Goal: Find contact information: Find contact information

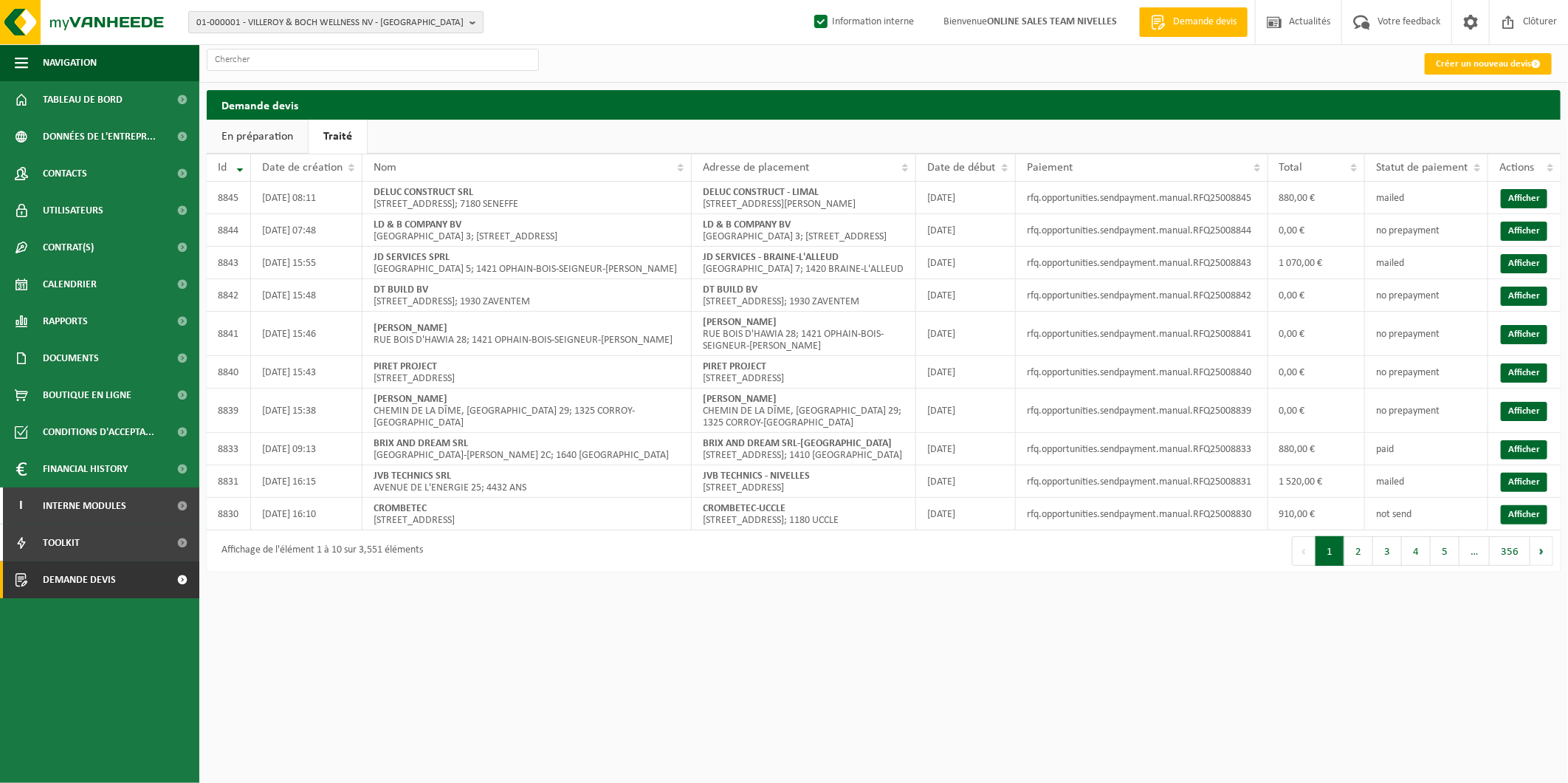
click at [285, 23] on span "01-000001 - VILLEROY & BOCH WELLNESS NV - ROESELARE" at bounding box center [330, 23] width 267 height 22
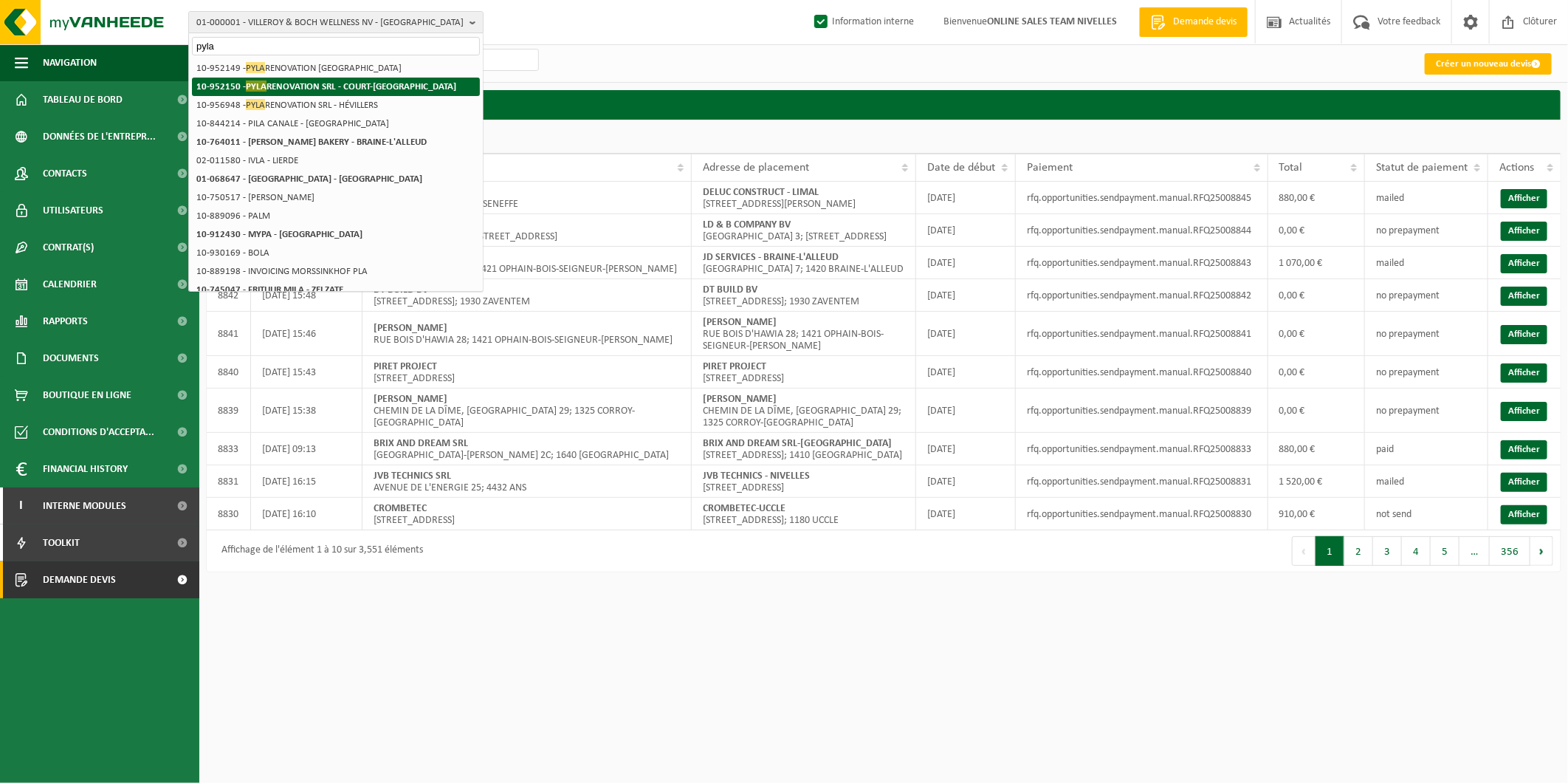
type input "pyla"
click at [277, 87] on strong "10-952150 - PYLA RENOVATION SRL - COURT-SAINT-ETIENNE" at bounding box center [326, 85] width 260 height 11
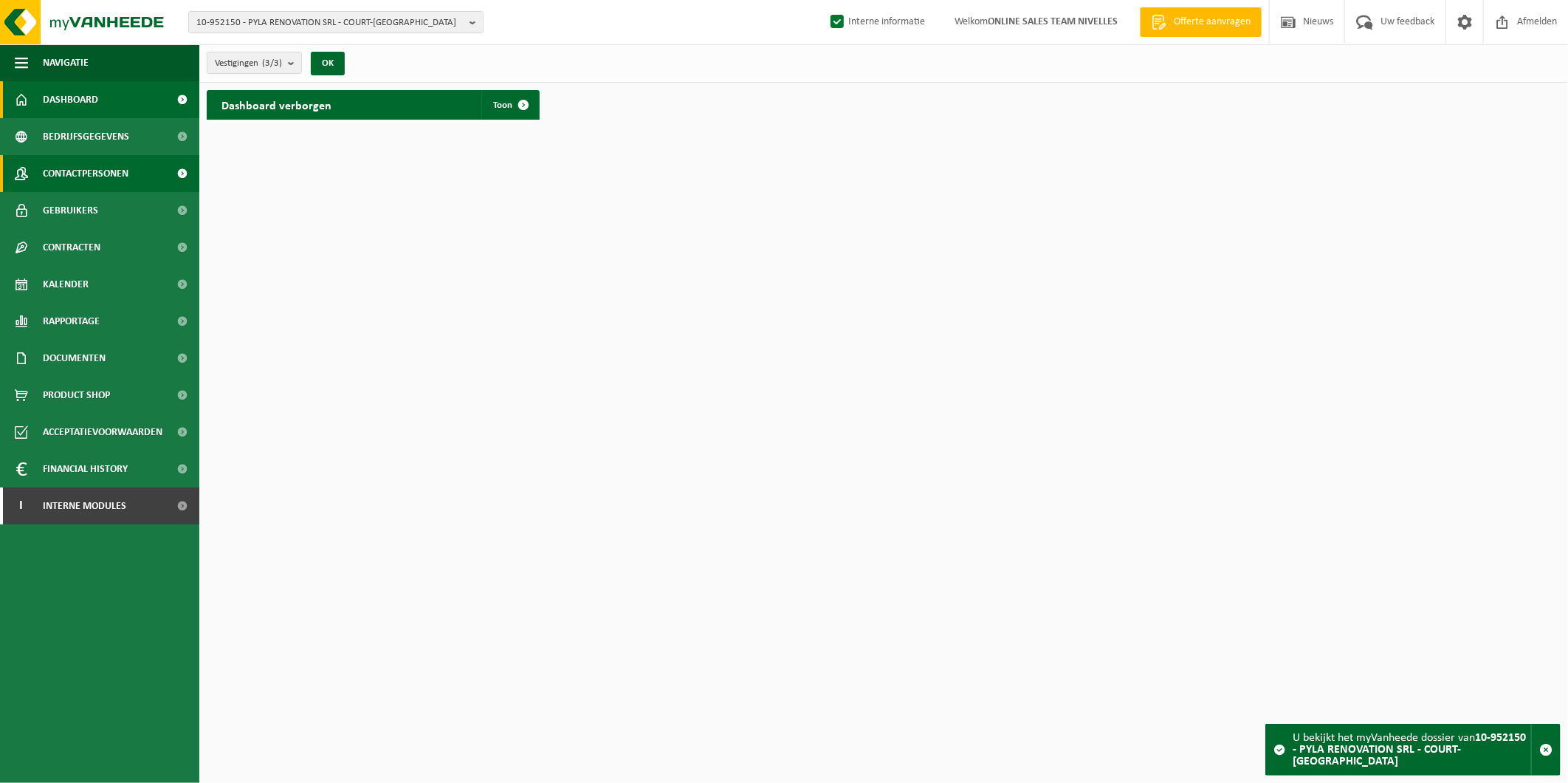
click at [109, 180] on span "Contactpersonen" at bounding box center [85, 174] width 85 height 37
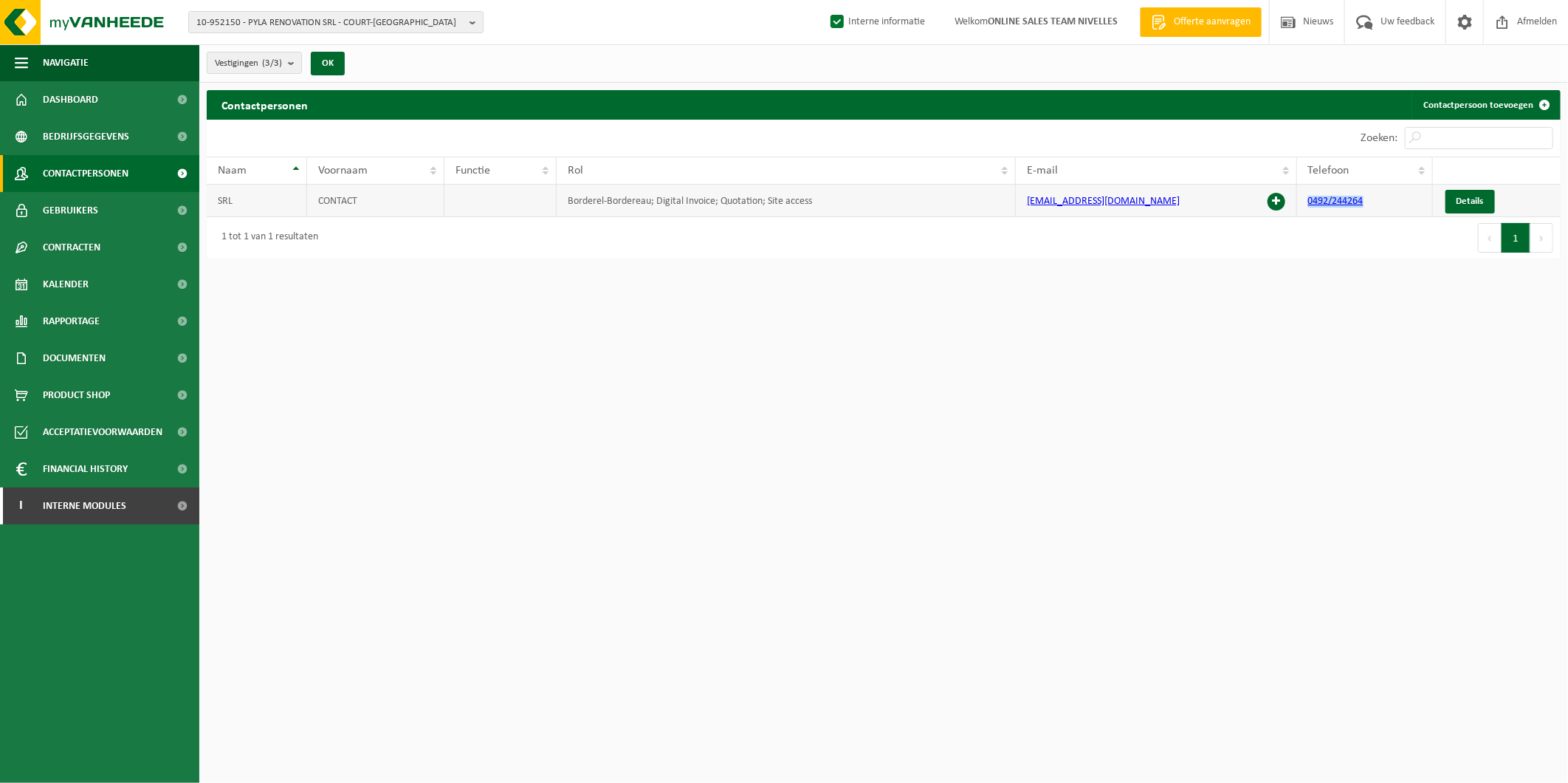
drag, startPoint x: 1377, startPoint y: 202, endPoint x: 1307, endPoint y: 198, distance: 70.1
click at [1307, 198] on td "0492/244264" at bounding box center [1364, 201] width 136 height 33
copy link "0492/244264"
click at [1466, 315] on html "10-952150 - PYLA RENOVATION SRL - COURT-[GEOGRAPHIC_DATA] 10-952150 - PYLA RENO…" at bounding box center [784, 391] width 1568 height 783
click at [358, 19] on span "10-952150 - PYLA RENOVATION SRL - COURT-[GEOGRAPHIC_DATA]" at bounding box center [330, 23] width 267 height 22
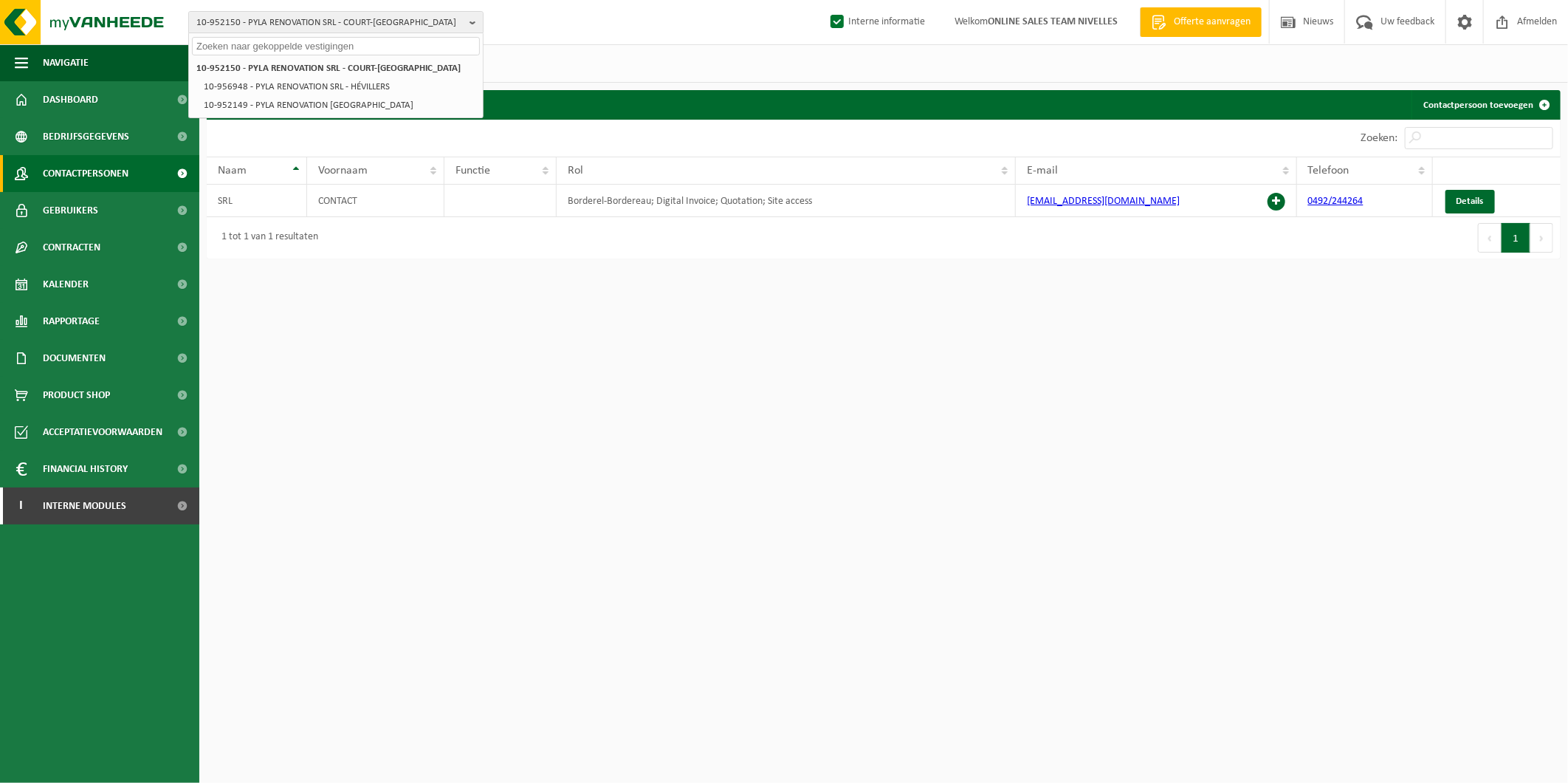
click at [335, 48] on input "text" at bounding box center [336, 46] width 288 height 19
type input "n"
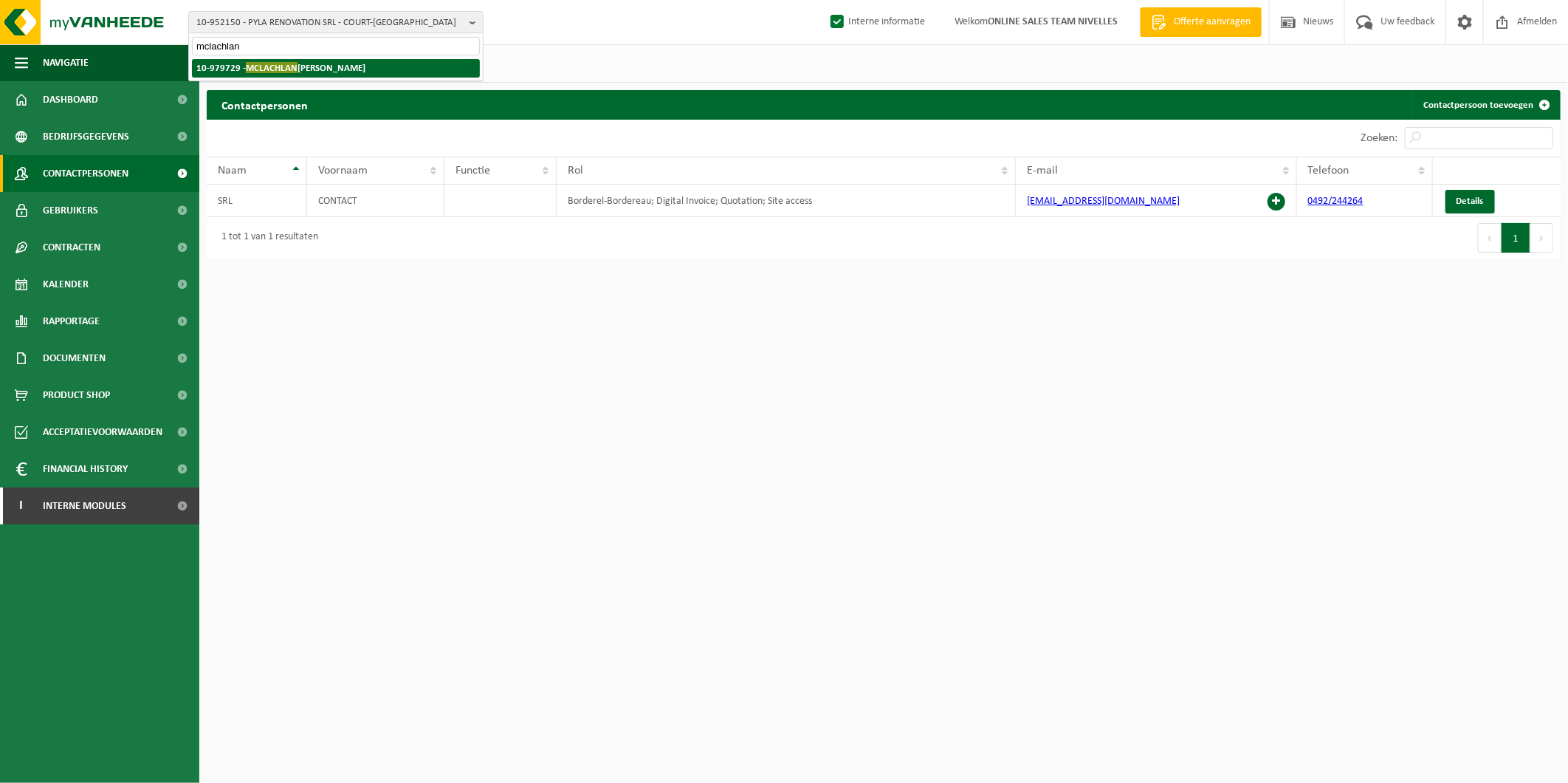
type input "mclachlan"
click at [333, 67] on strong "10-979729 - [PERSON_NAME]" at bounding box center [281, 68] width 169 height 11
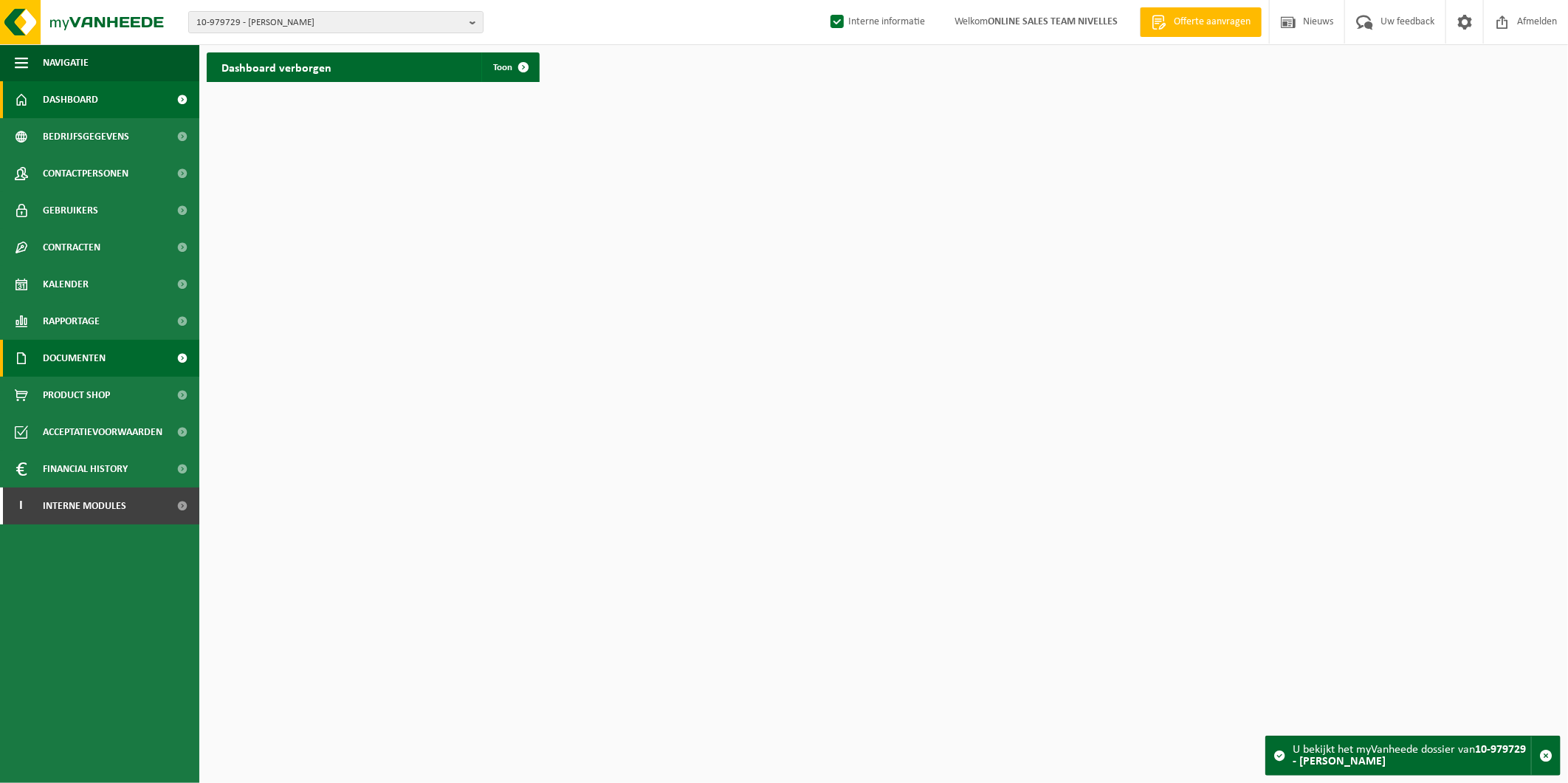
click at [100, 348] on span "Documenten" at bounding box center [74, 358] width 63 height 37
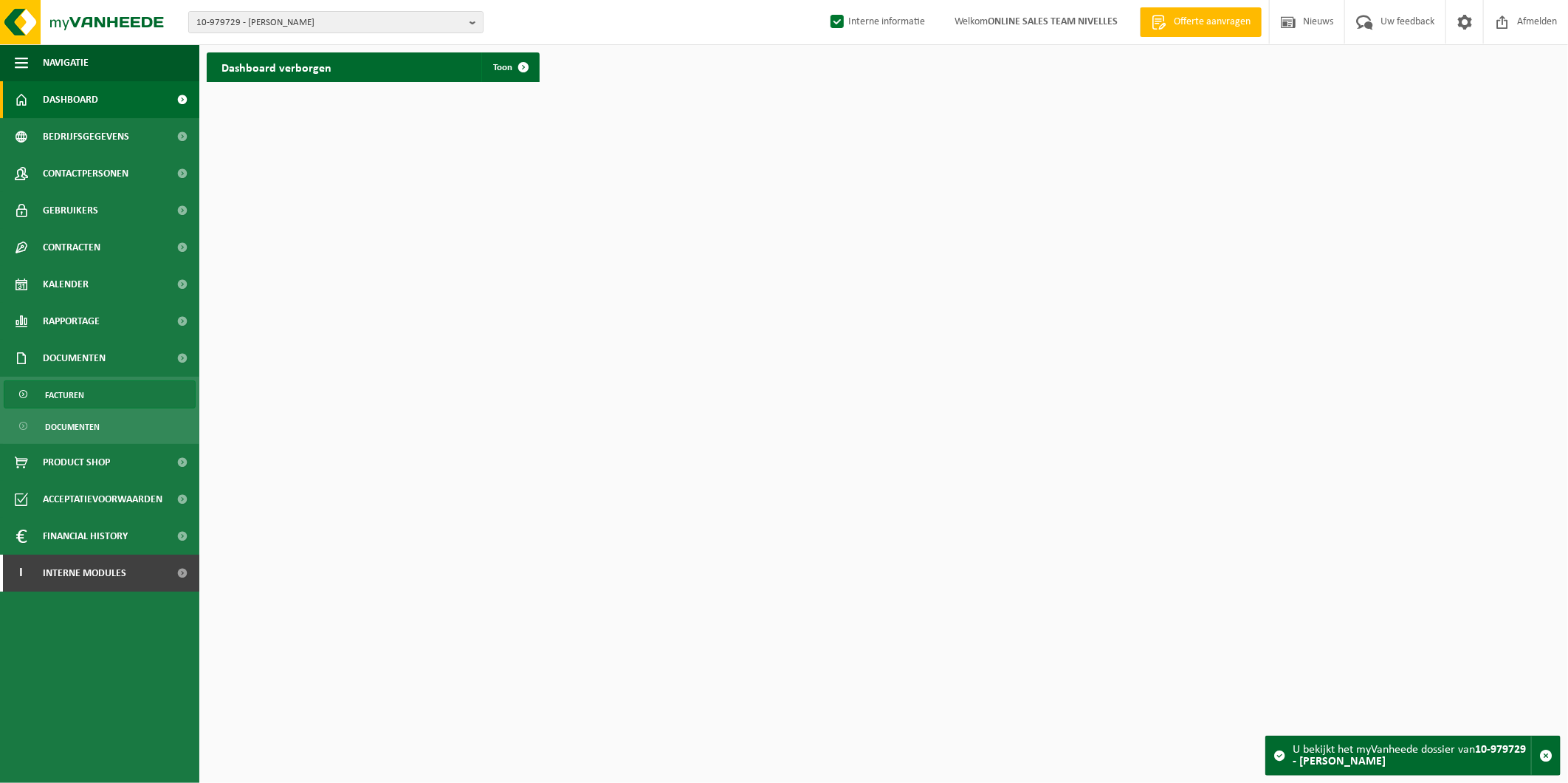
click at [83, 390] on span "Facturen" at bounding box center [65, 395] width 39 height 28
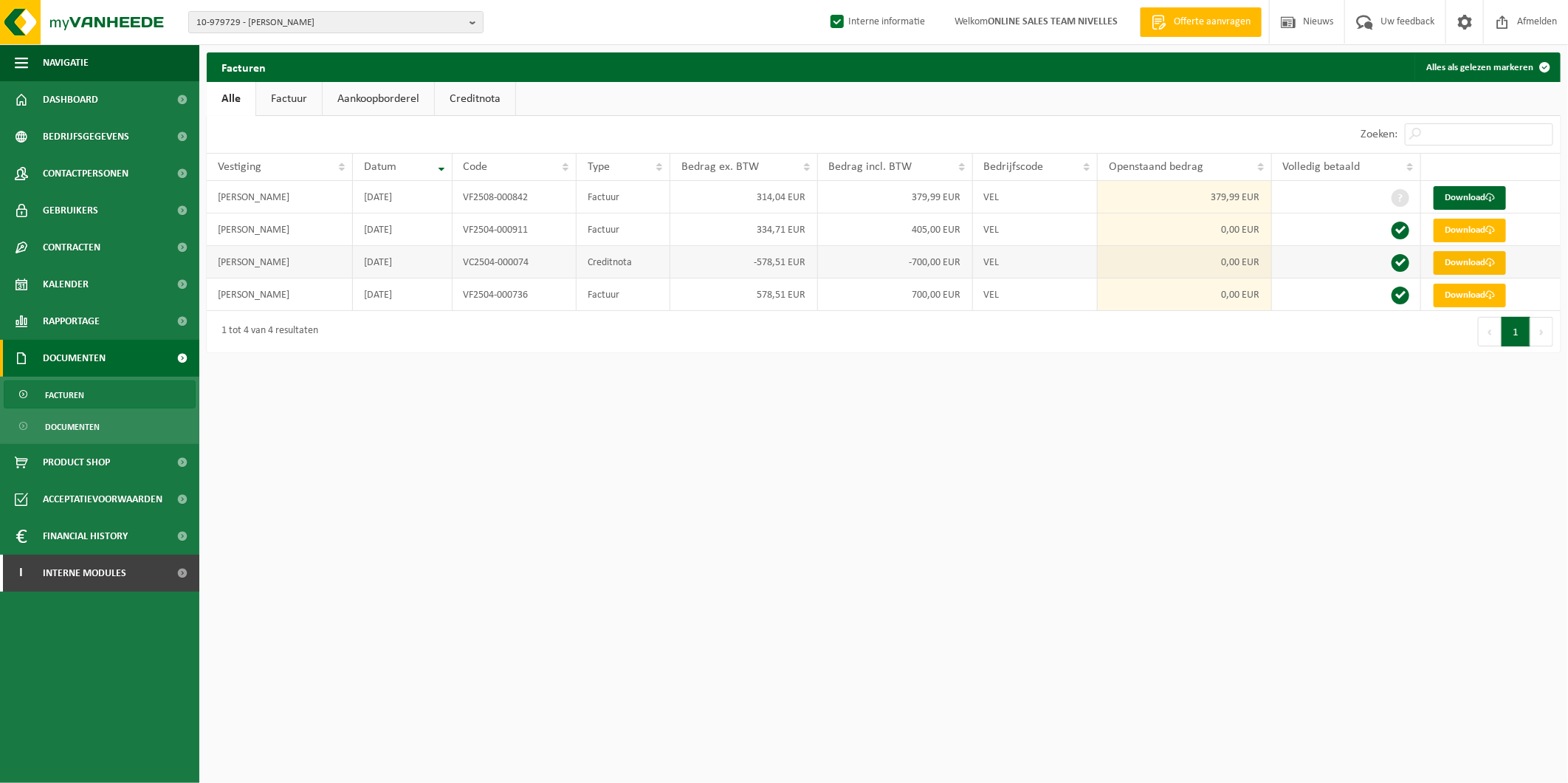
click at [1465, 263] on link "Download" at bounding box center [1470, 263] width 73 height 24
click at [1480, 191] on link "Download" at bounding box center [1470, 198] width 73 height 24
